Goal: Information Seeking & Learning: Check status

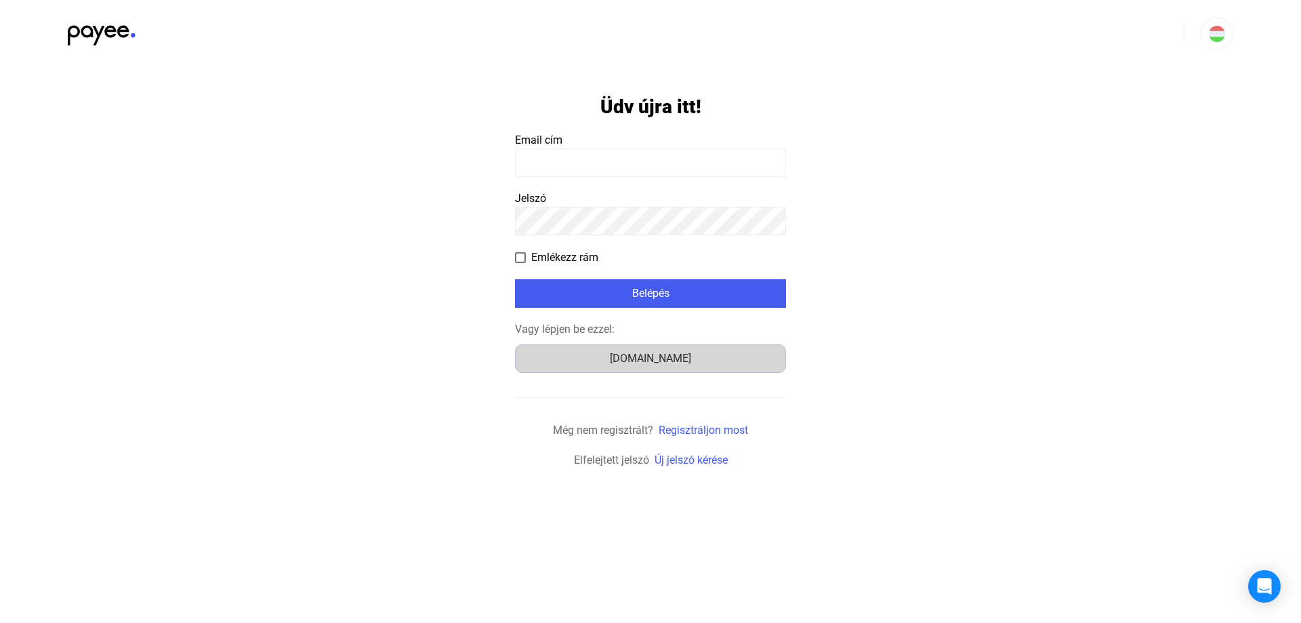
click at [723, 350] on div "Számlázz.hu" at bounding box center [651, 358] width 262 height 16
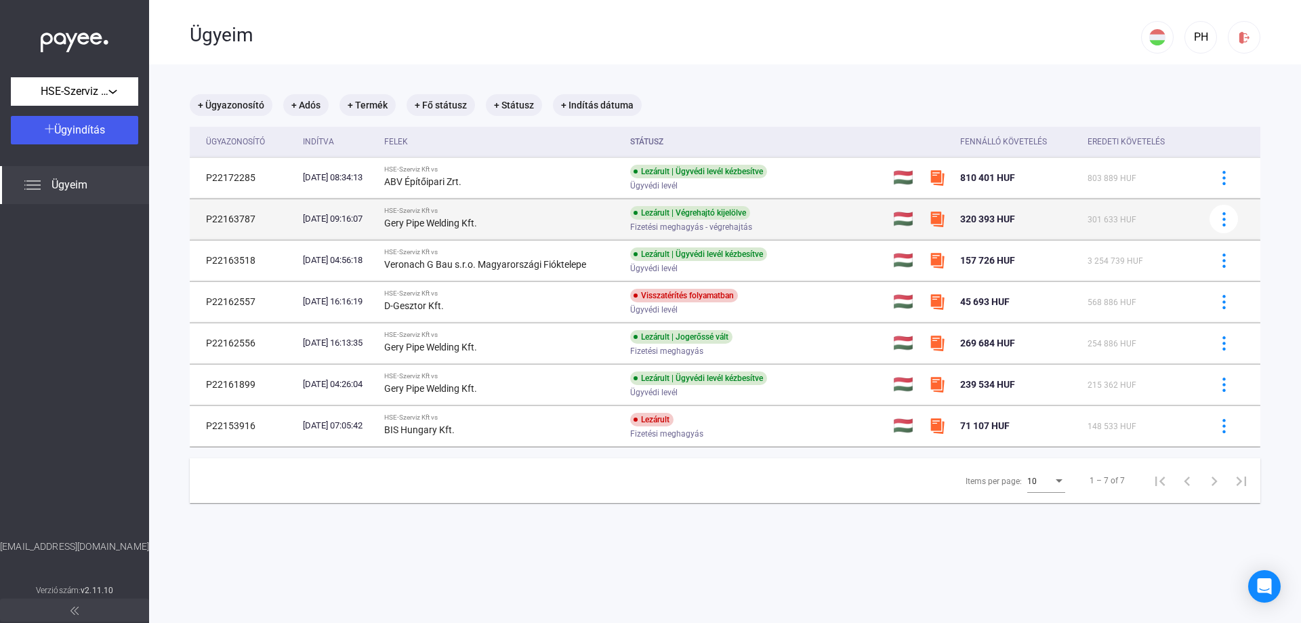
drag, startPoint x: 505, startPoint y: 226, endPoint x: 400, endPoint y: 224, distance: 105.0
click at [400, 224] on td "HSE-Szerviz Kft vs Gery Pipe Welding Kft." at bounding box center [502, 219] width 246 height 41
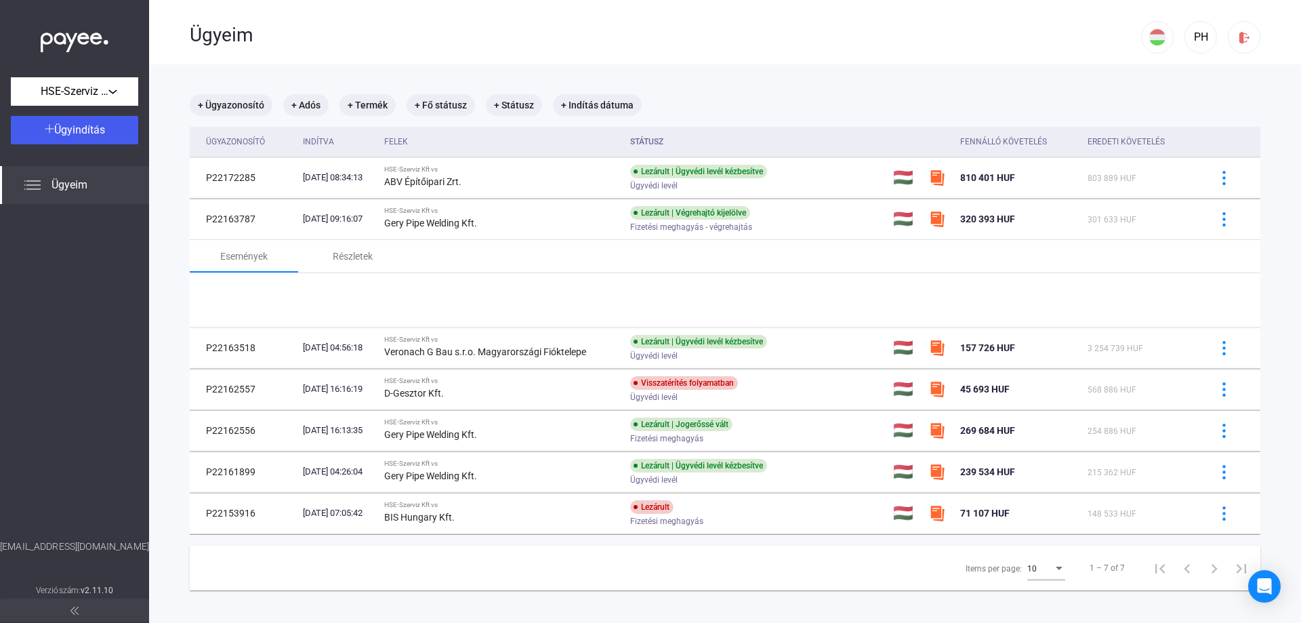
copy strong "Gery Pipe Welding Kft."
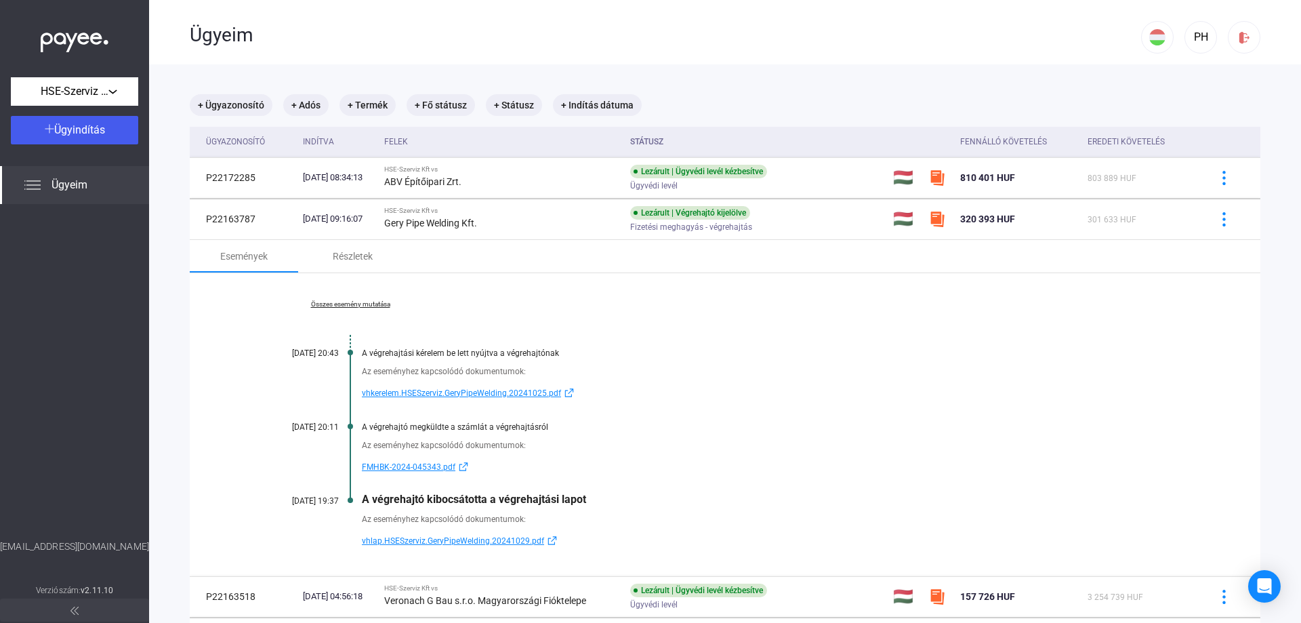
click at [783, 298] on div "Összes esemény mutatása [DATE] 20:43 A végrehajtási kérelem be lett nyújtva a v…" at bounding box center [725, 424] width 1070 height 303
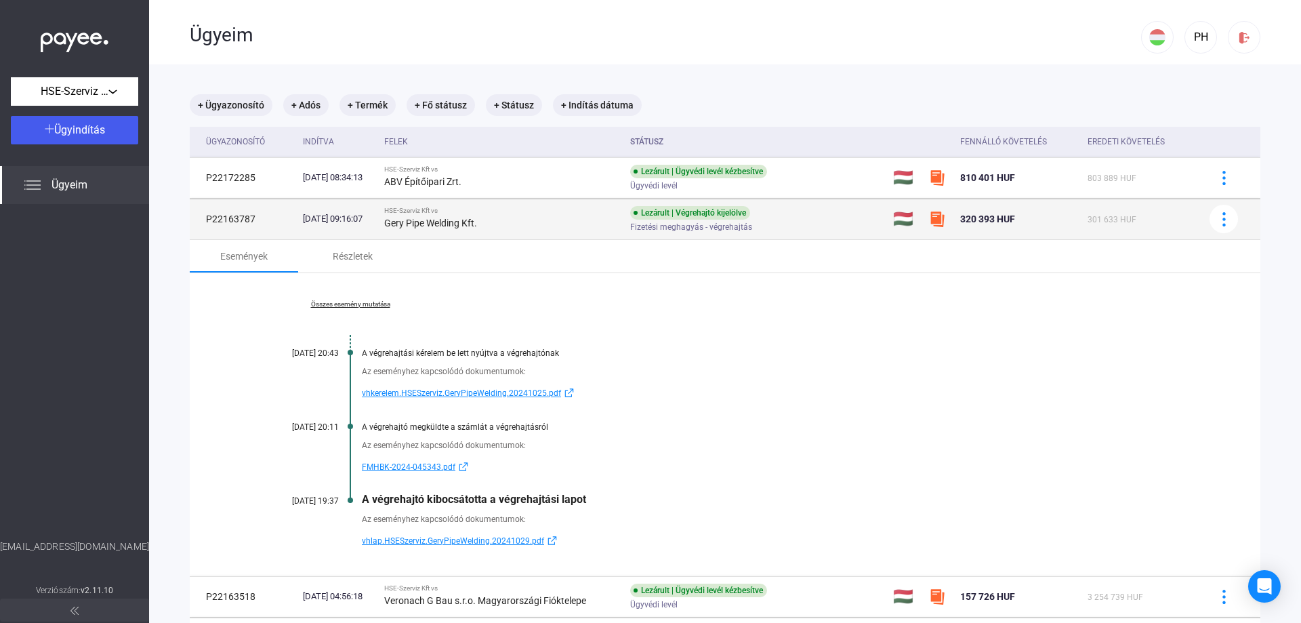
click at [784, 224] on div "Fizetési meghagyás - végrehajtás" at bounding box center [738, 227] width 216 height 10
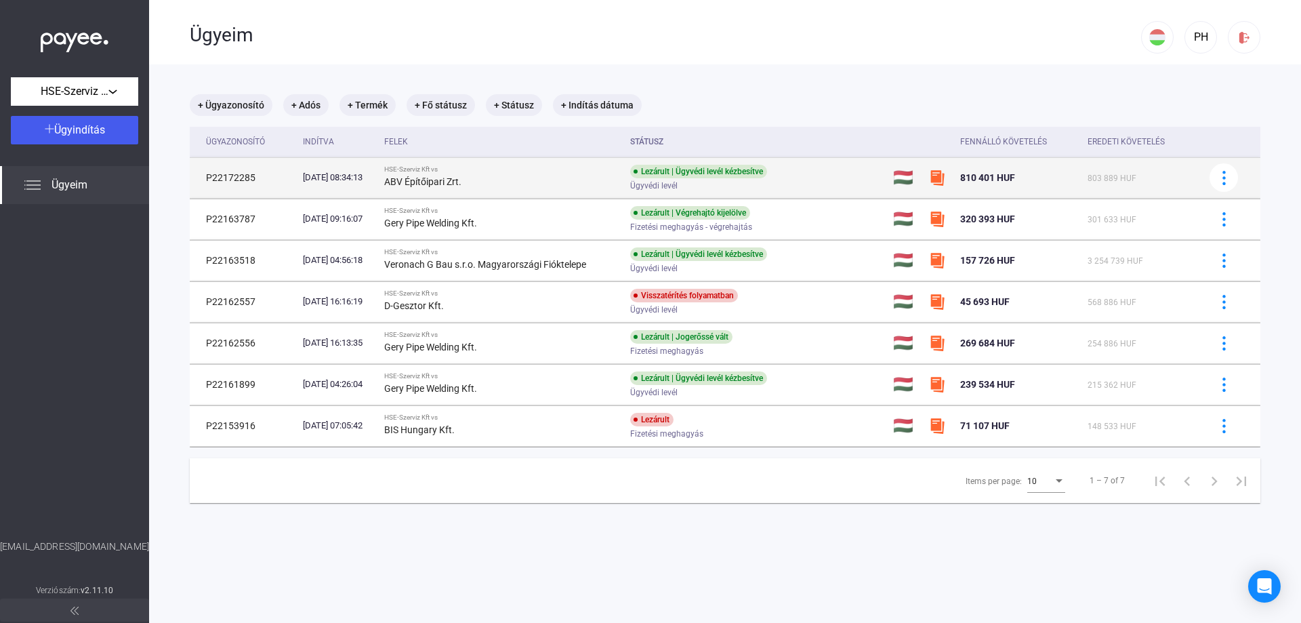
click at [827, 181] on div "Ügyvédi levél" at bounding box center [738, 186] width 216 height 10
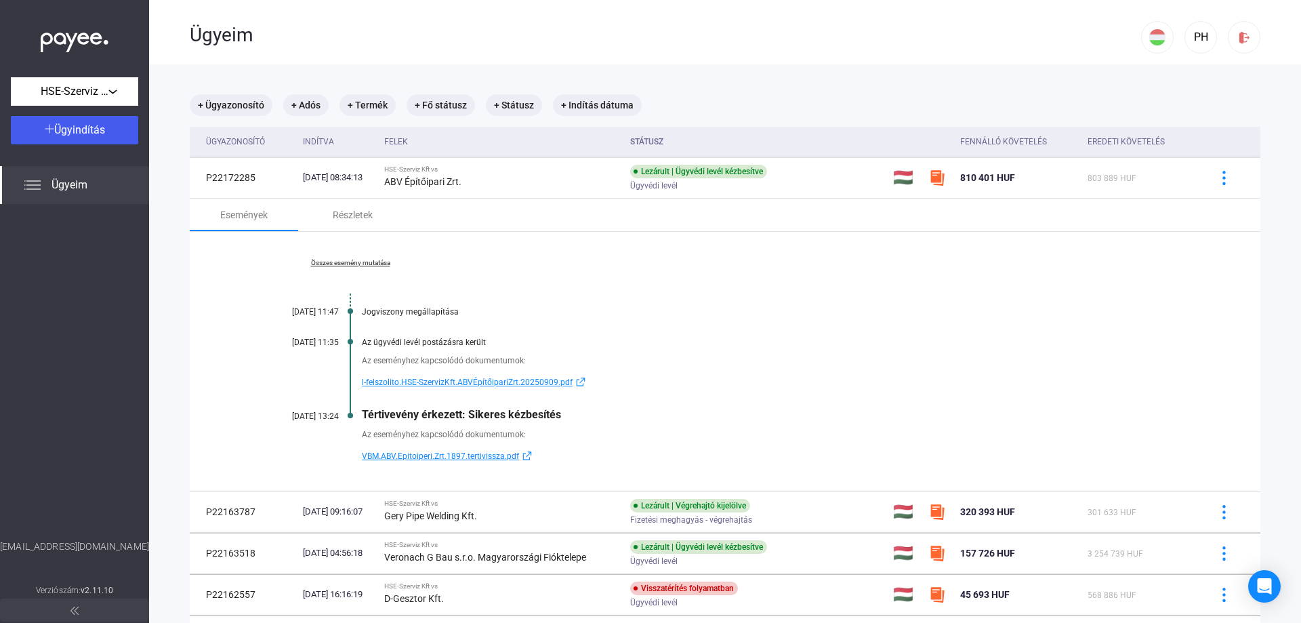
click at [452, 456] on span "VBM.ABV.Epitoiperi.Zrt.1897.tertivissza.pdf" at bounding box center [440, 456] width 157 height 16
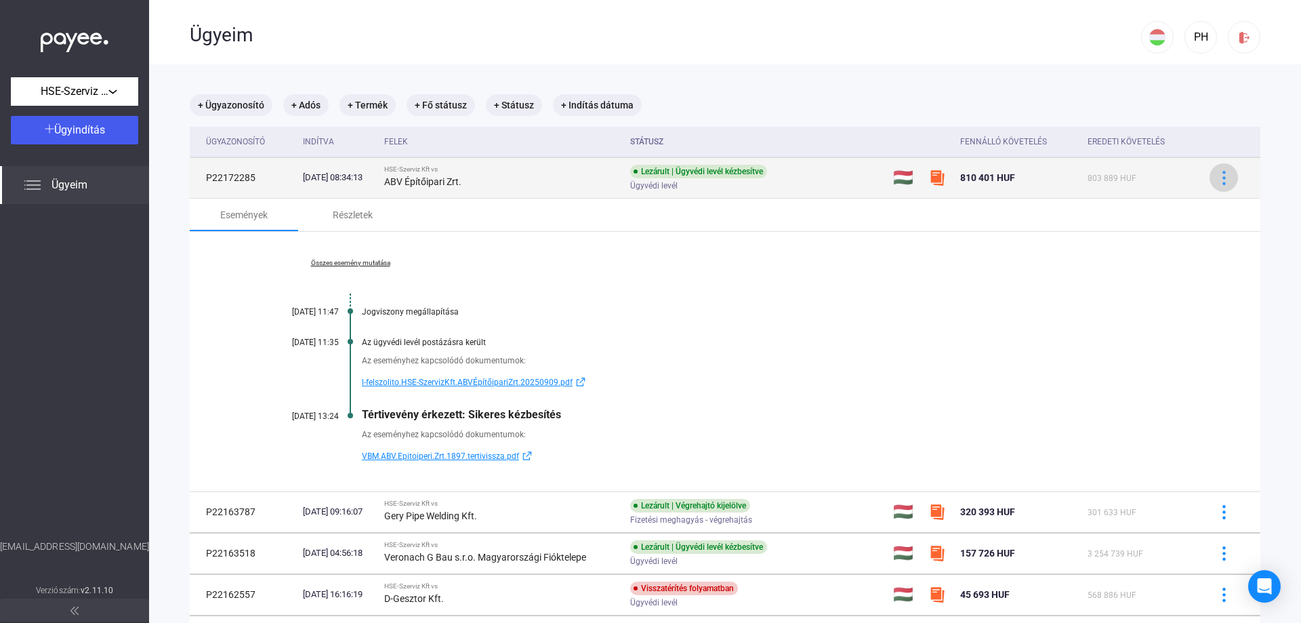
click at [1217, 181] on img at bounding box center [1224, 178] width 14 height 14
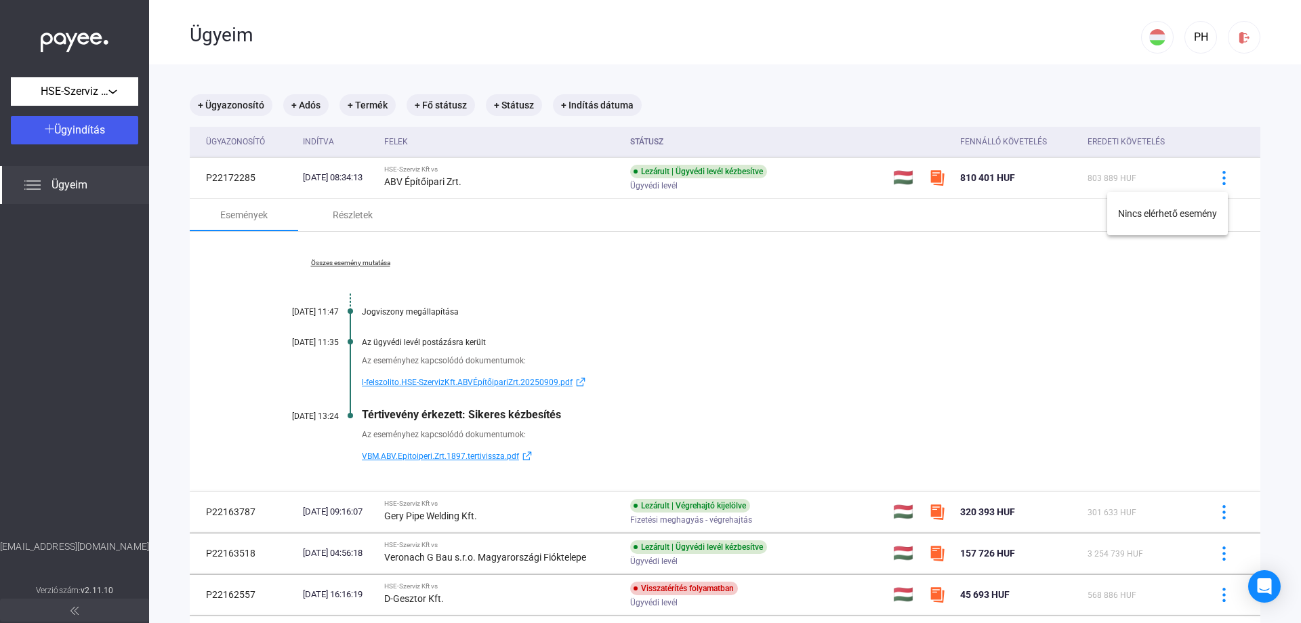
click at [998, 344] on div at bounding box center [650, 311] width 1301 height 623
click at [696, 310] on div "Jogviszony megállapítása" at bounding box center [777, 311] width 831 height 9
click at [1237, 38] on img at bounding box center [1244, 37] width 14 height 14
